Goal: Find contact information

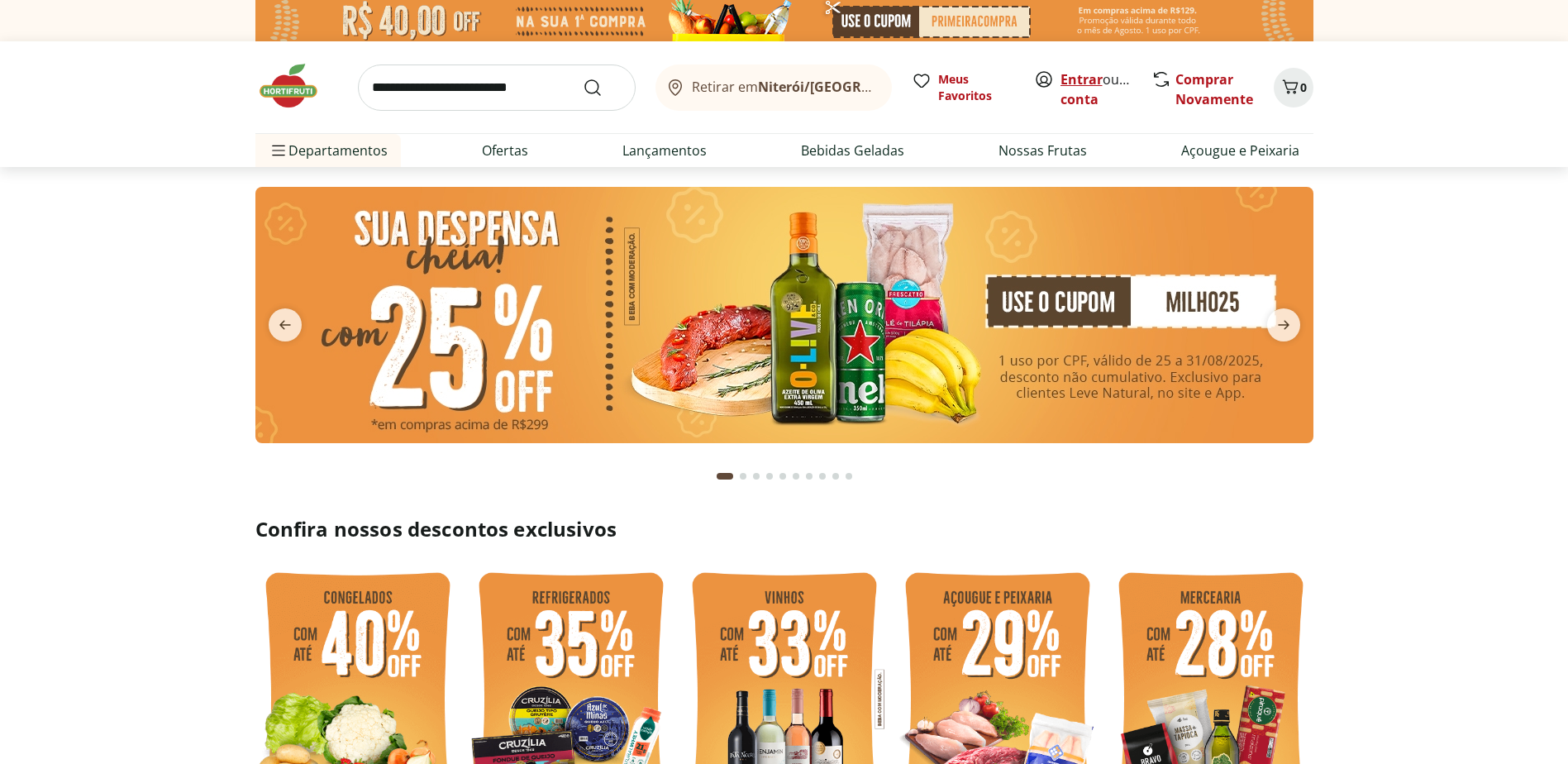
click at [1086, 78] on link "Entrar" at bounding box center [1082, 79] width 42 height 18
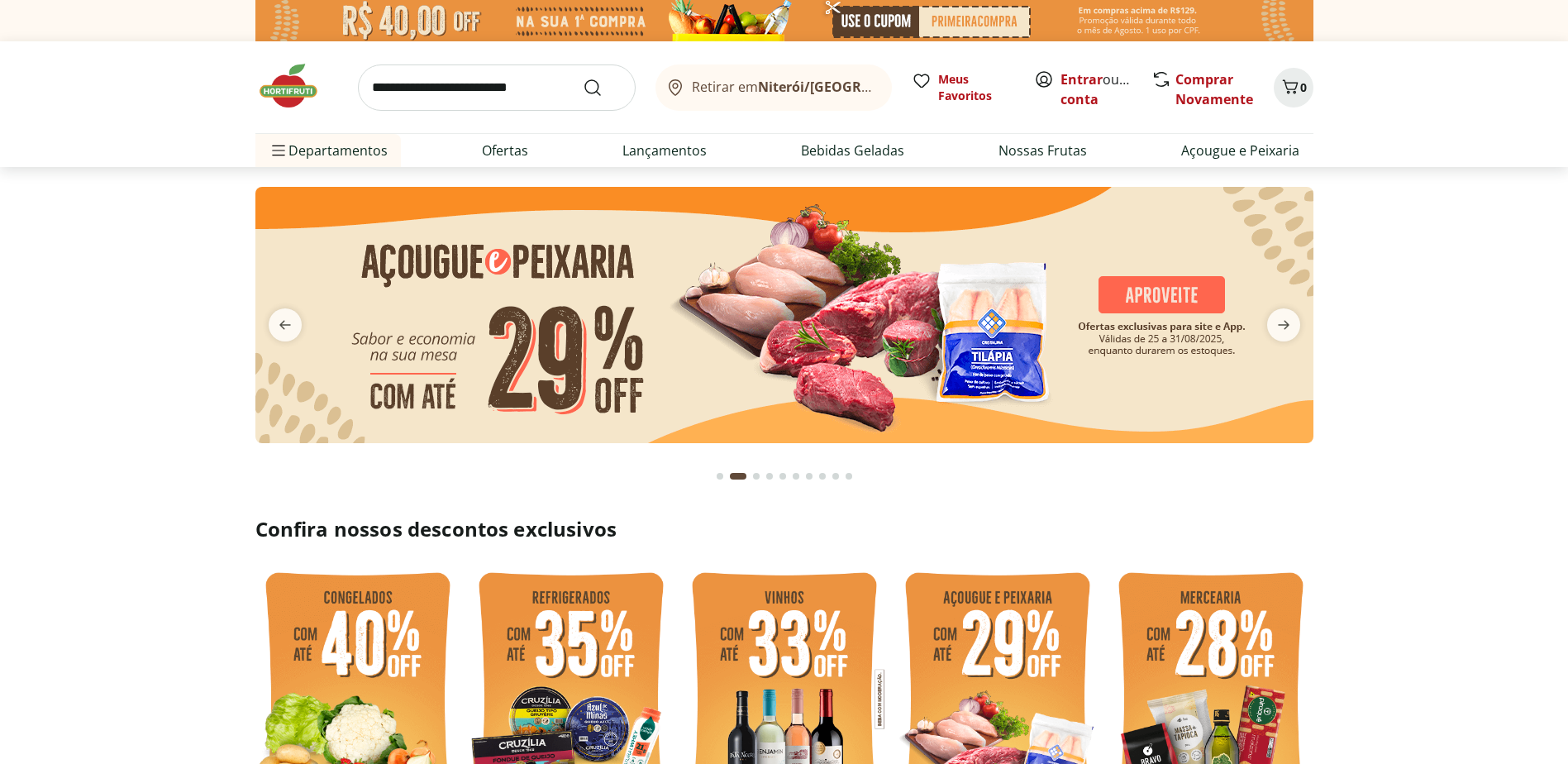
click at [277, 92] on img at bounding box center [297, 86] width 83 height 50
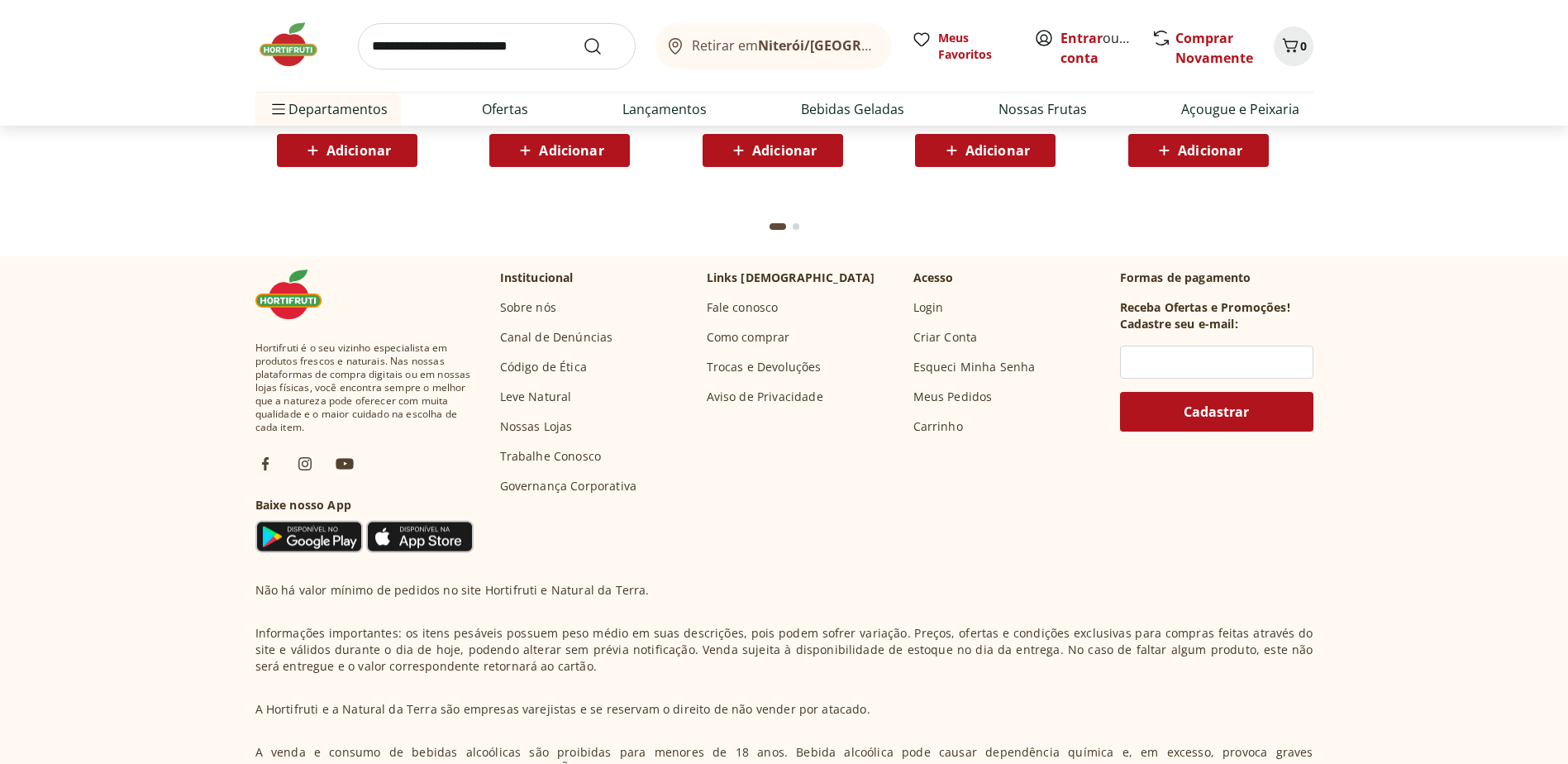
scroll to position [4751, 0]
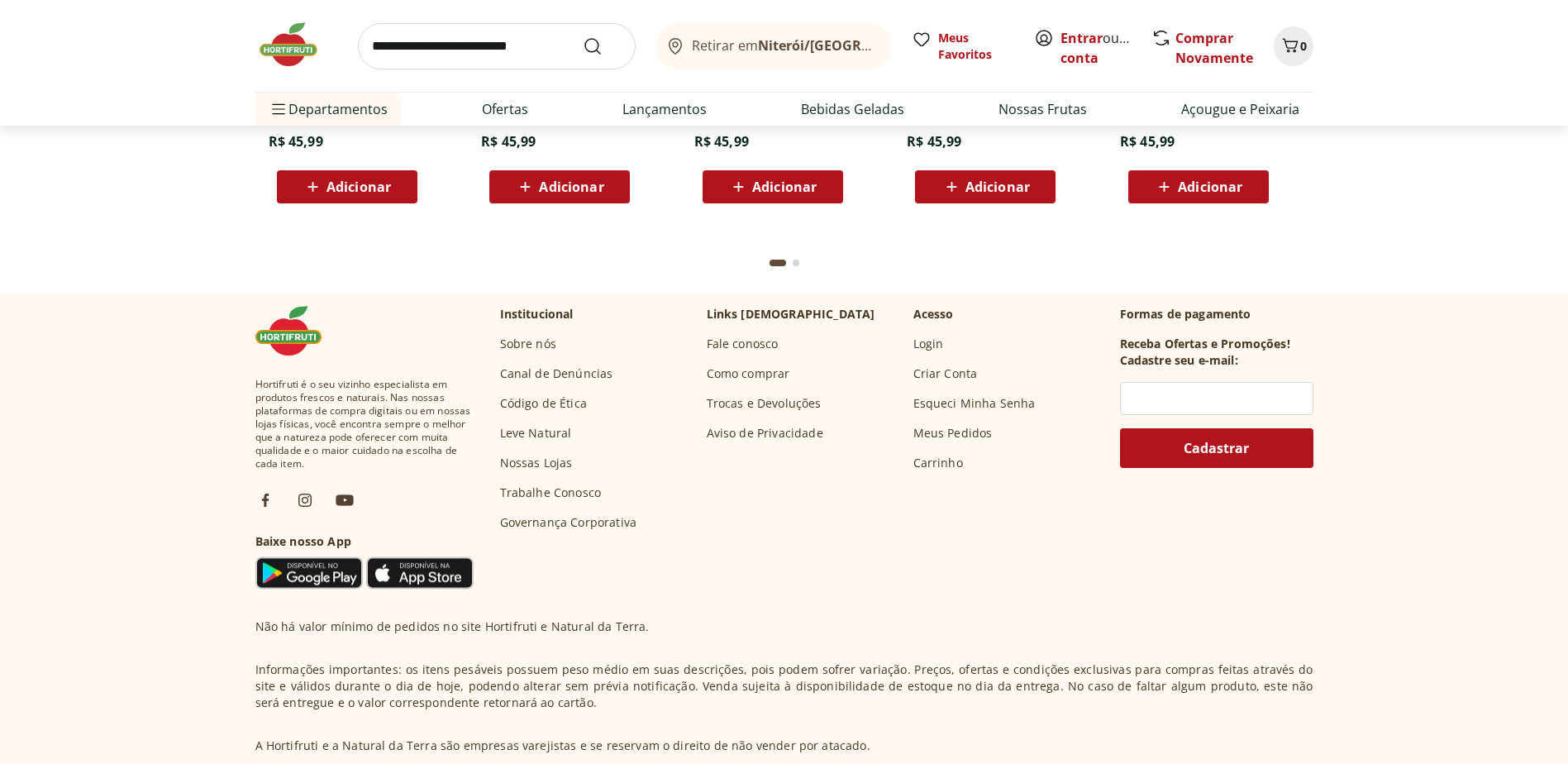
click at [733, 344] on link "Fale conosco" at bounding box center [743, 344] width 72 height 17
